Goal: Task Accomplishment & Management: Manage account settings

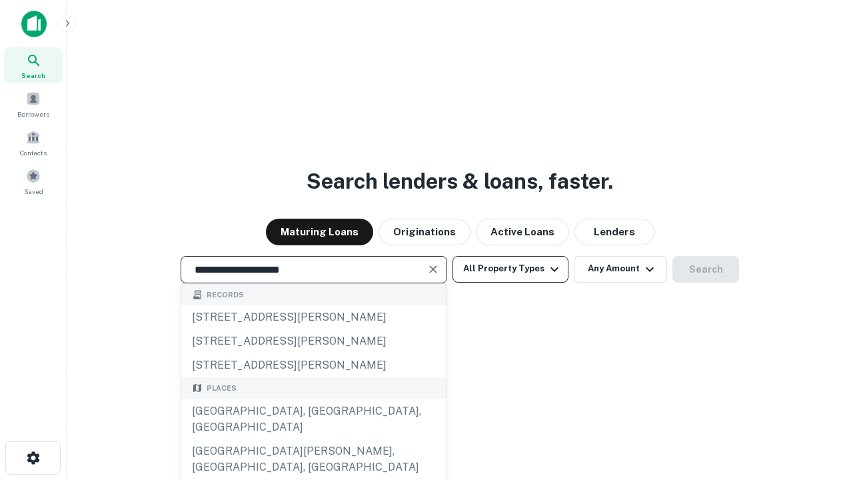
click at [313, 439] on div "[GEOGRAPHIC_DATA], [GEOGRAPHIC_DATA], [GEOGRAPHIC_DATA]" at bounding box center [313, 419] width 265 height 40
click at [511, 269] on button "All Property Types" at bounding box center [511, 269] width 116 height 27
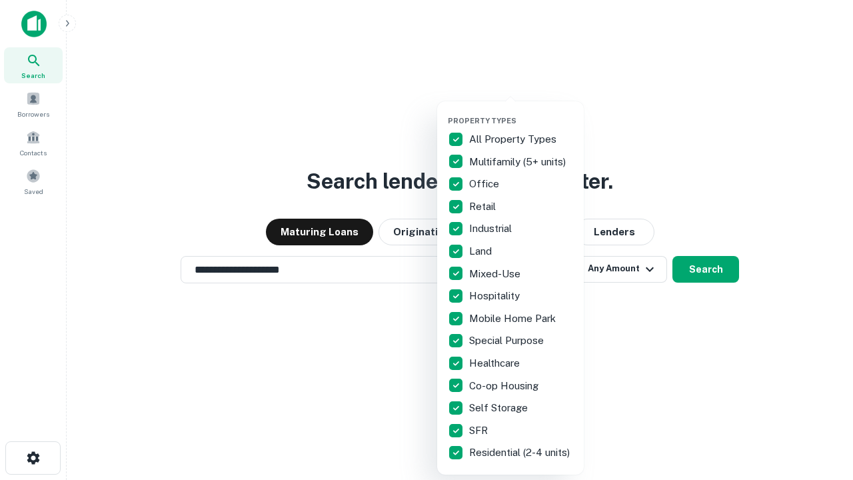
type input "**********"
click at [521, 112] on button "button" at bounding box center [521, 112] width 147 height 1
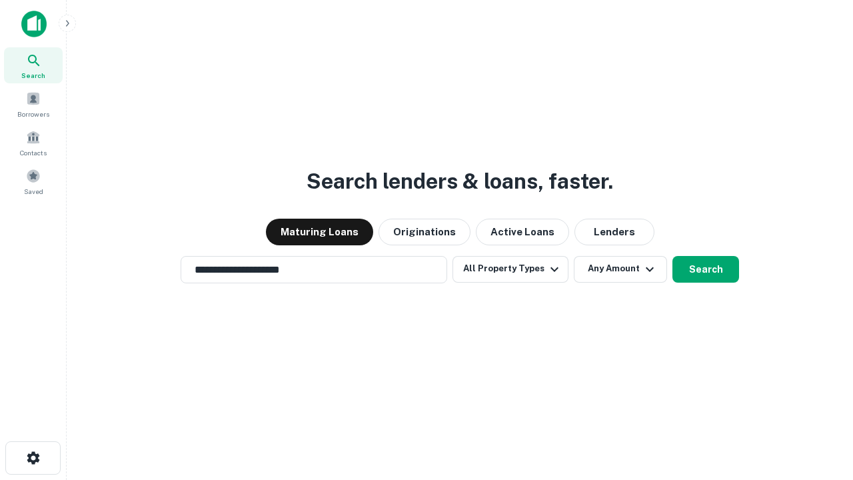
scroll to position [8, 161]
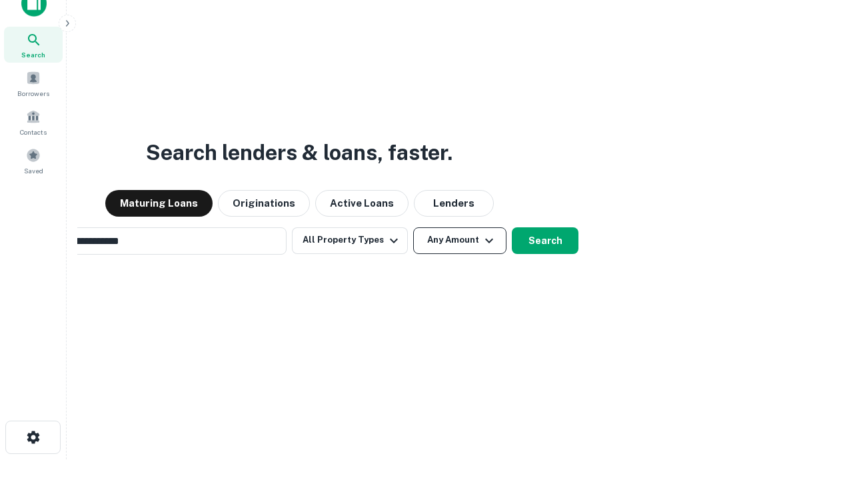
click at [413, 227] on button "Any Amount" at bounding box center [459, 240] width 93 height 27
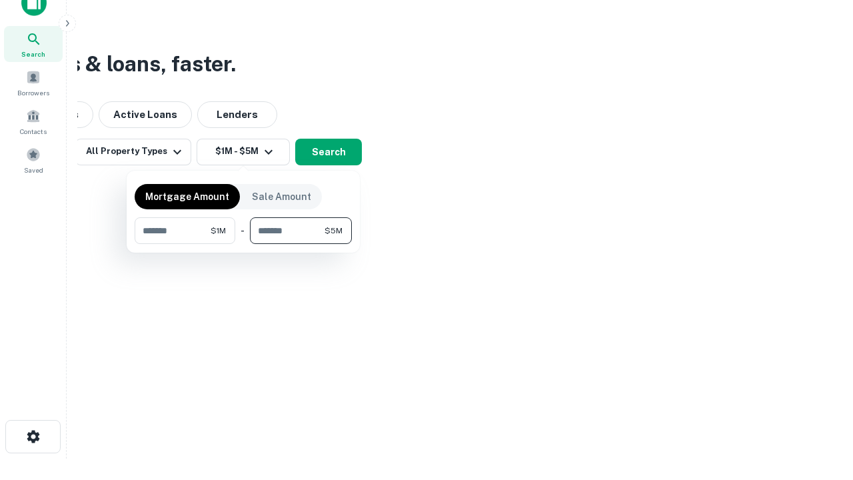
type input "*******"
click at [243, 244] on button "button" at bounding box center [243, 244] width 217 height 1
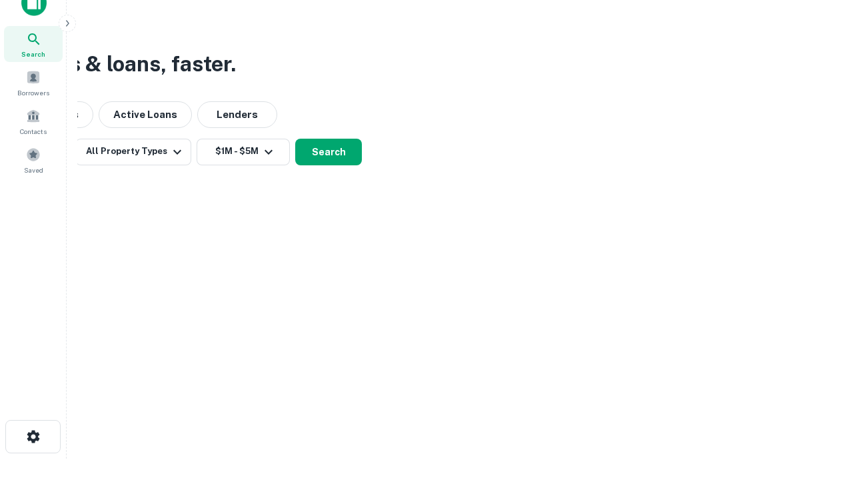
scroll to position [8, 246]
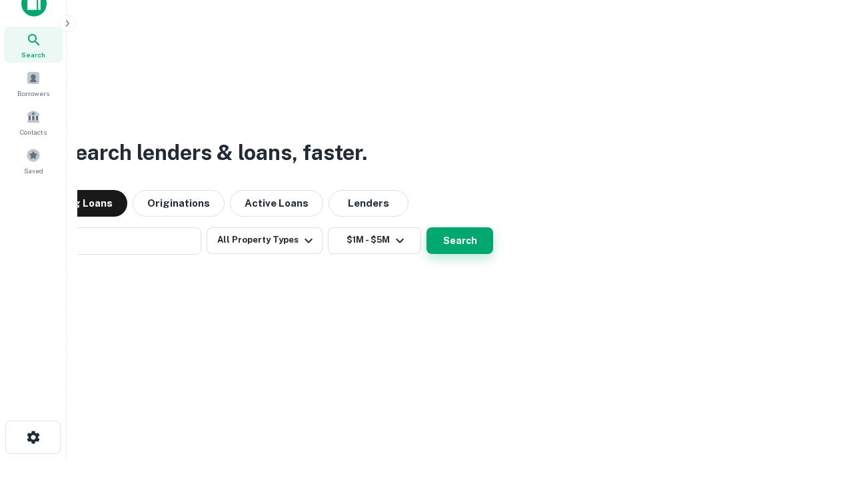
click at [427, 227] on button "Search" at bounding box center [460, 240] width 67 height 27
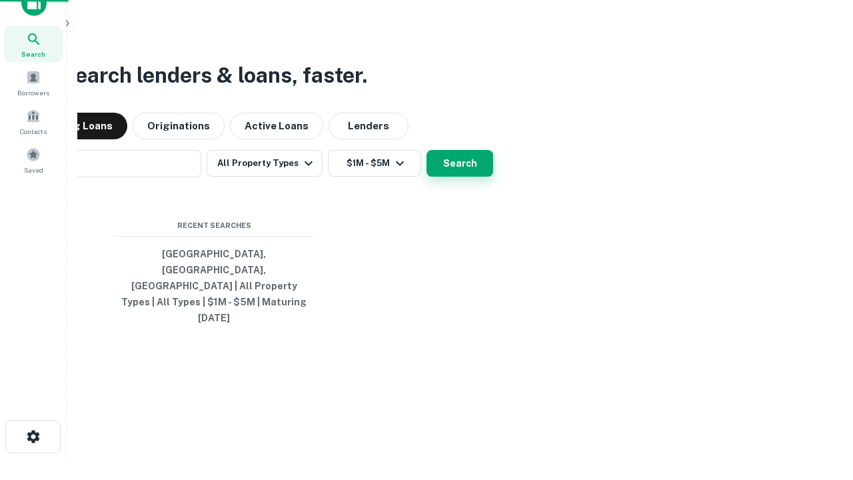
scroll to position [35, 377]
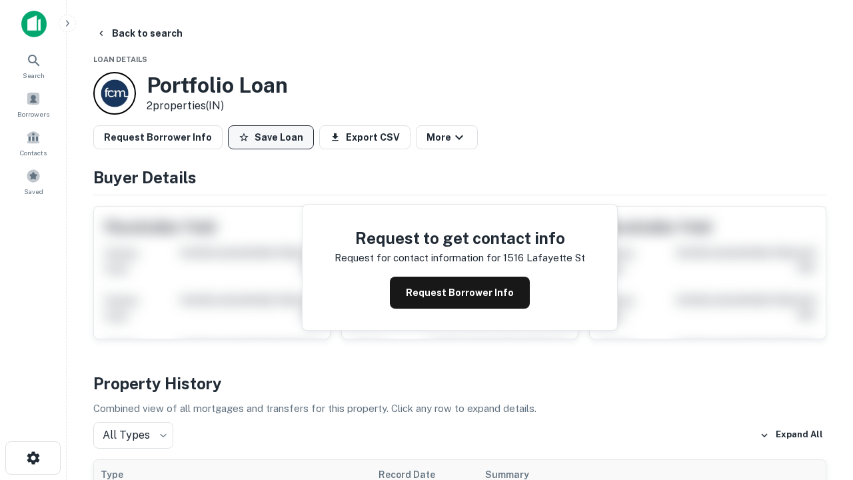
click at [271, 137] on button "Save Loan" at bounding box center [271, 137] width 86 height 24
